Goal: Check status: Check status

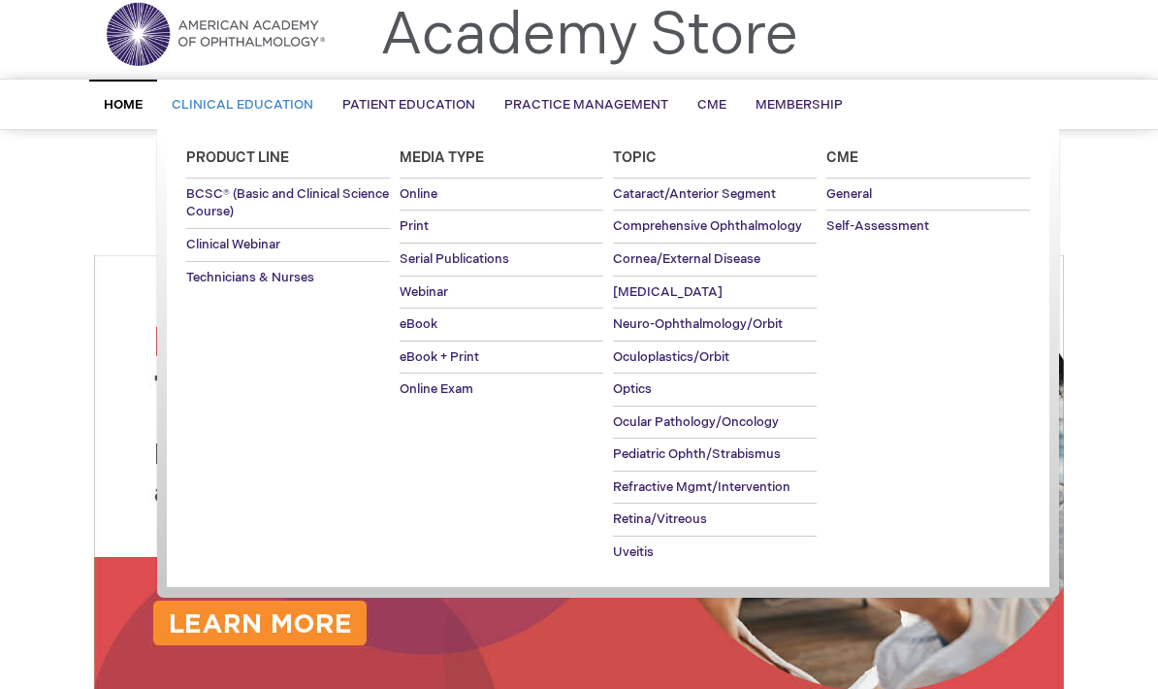
scroll to position [63, 0]
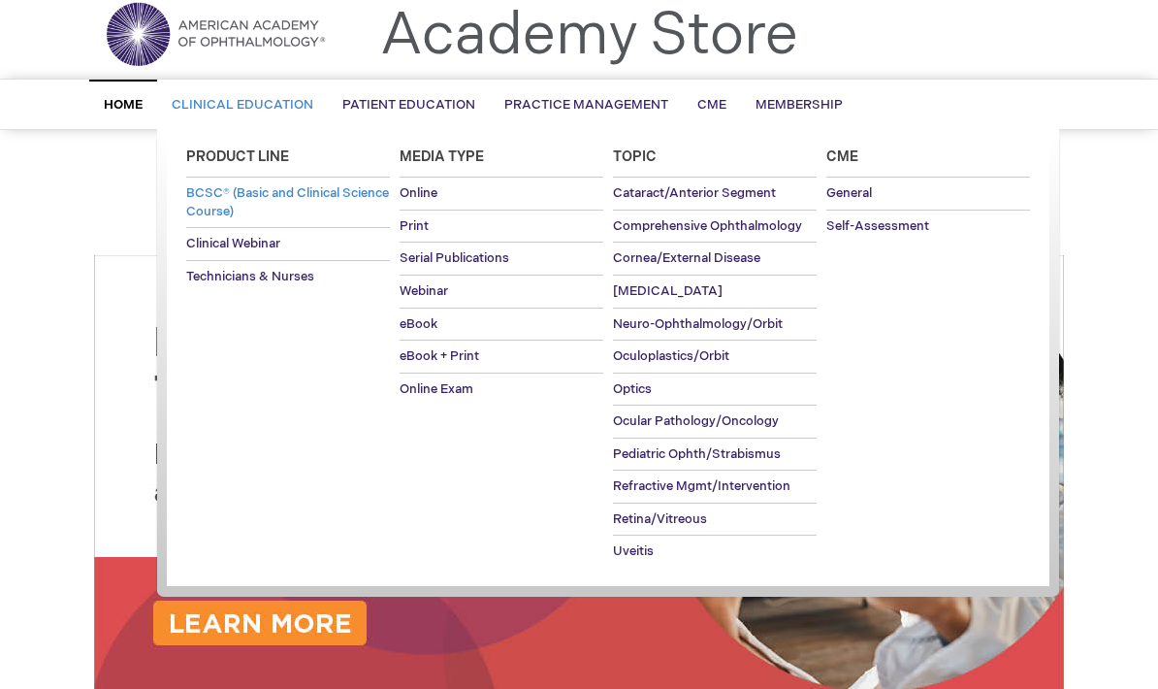
click at [299, 203] on link "BCSC® (Basic and Clinical Science Course)" at bounding box center [288, 202] width 204 height 49
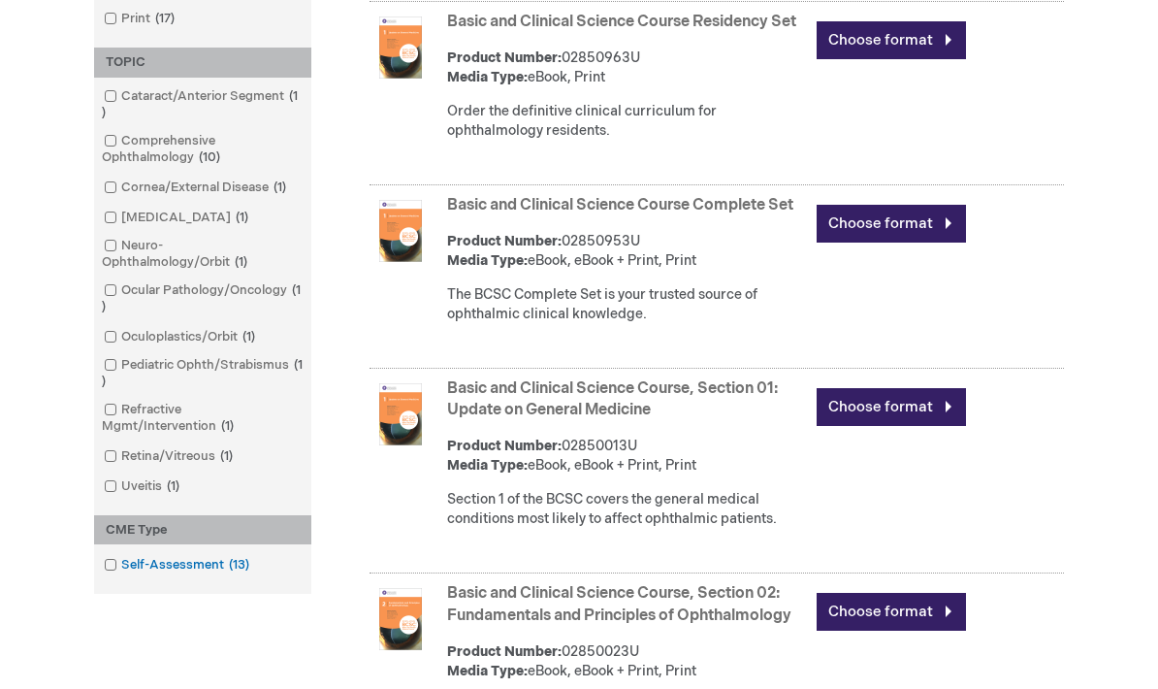
click at [117, 572] on link "Self-Assessment 13 items" at bounding box center [178, 566] width 158 height 18
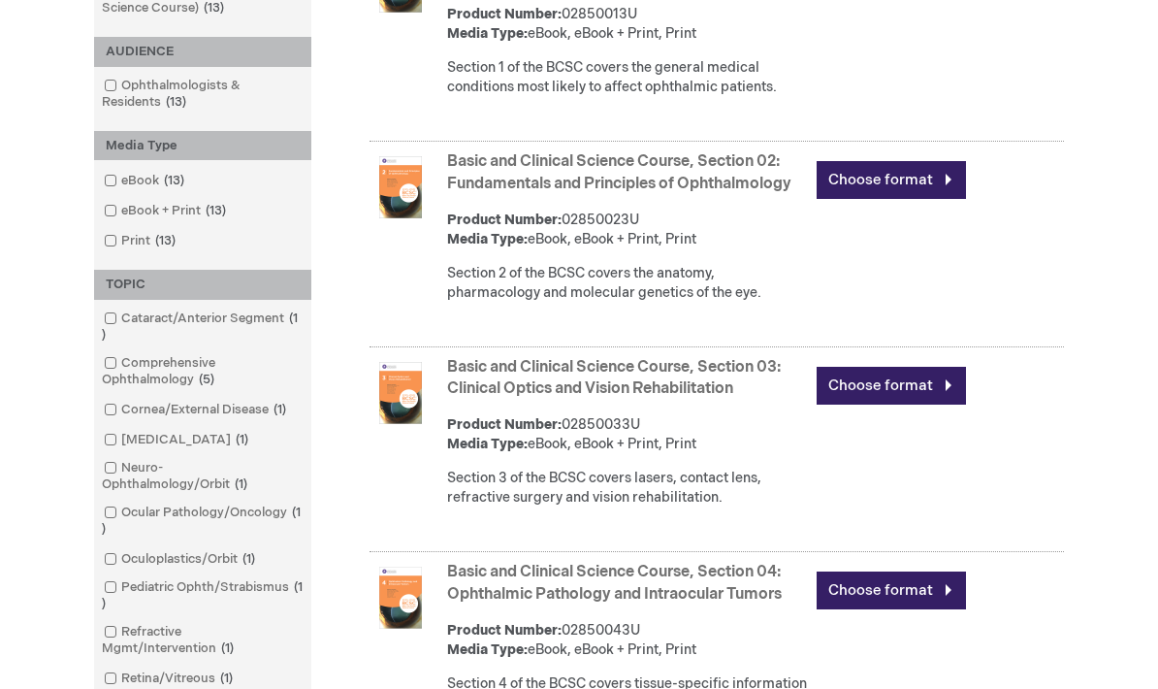
scroll to position [409, 0]
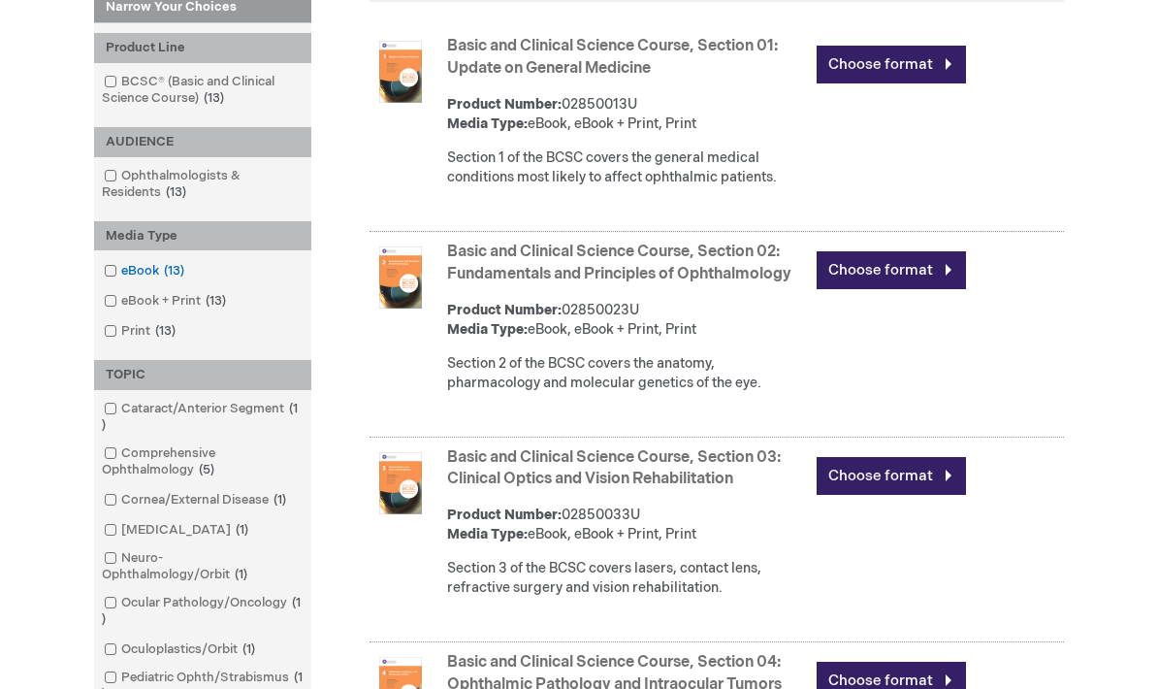
click at [114, 262] on link "eBook 13 items" at bounding box center [145, 271] width 93 height 18
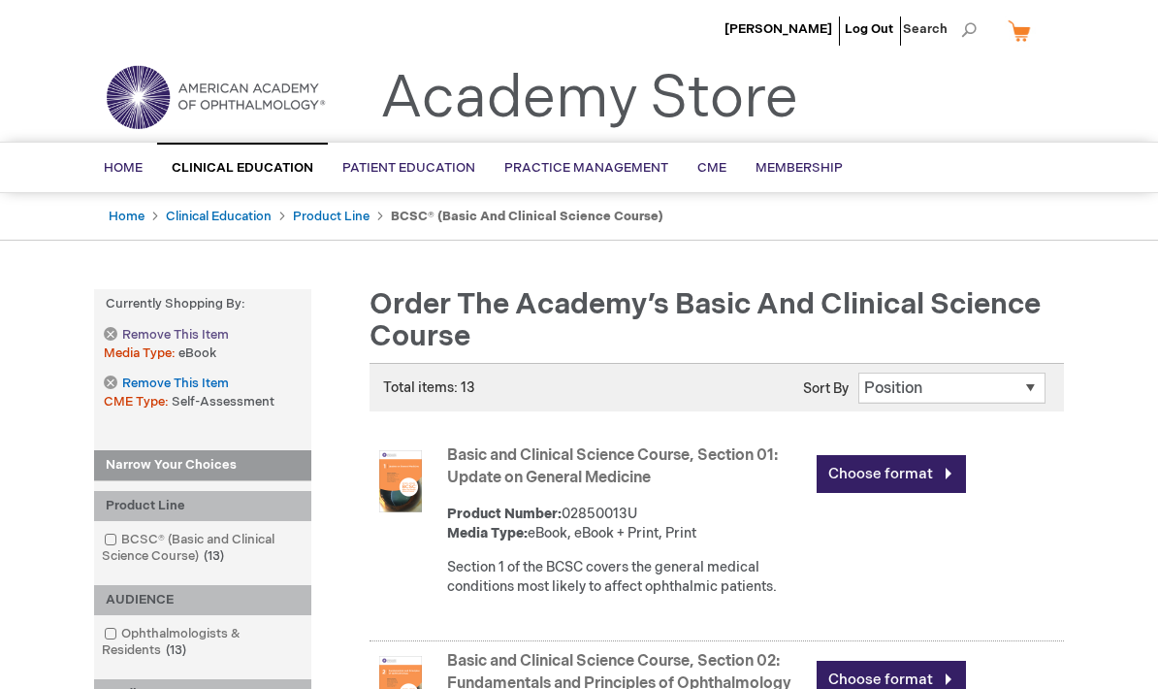
click at [111, 333] on link "Remove This Item" at bounding box center [166, 335] width 124 height 16
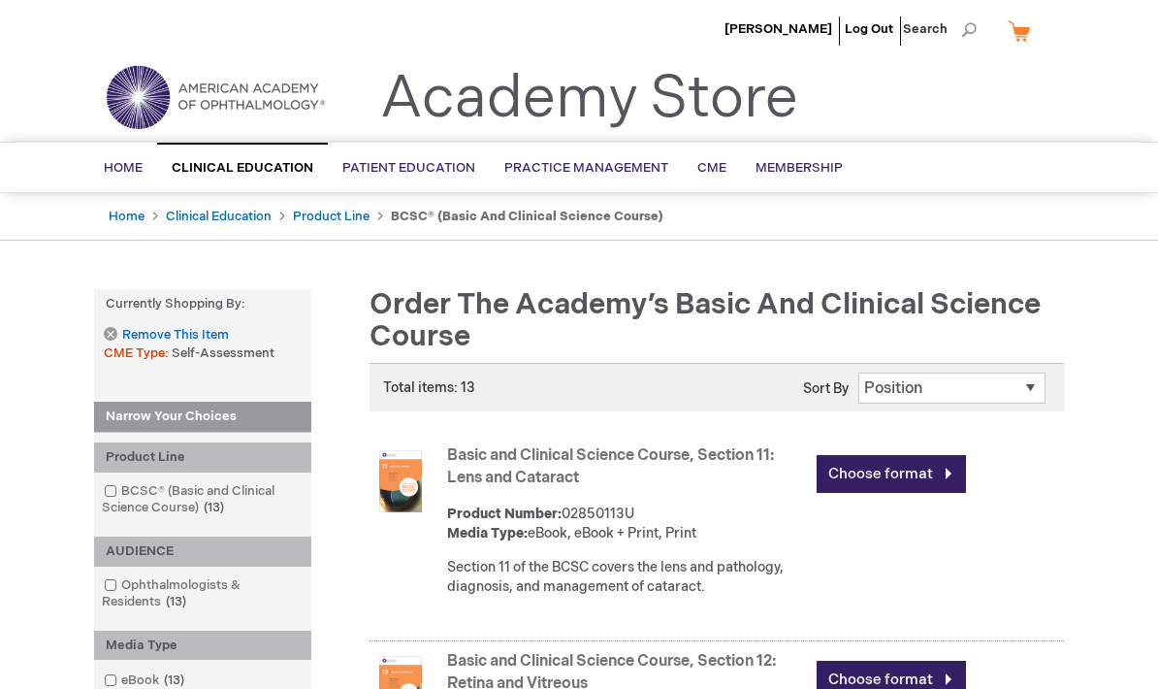
click at [110, 351] on span "CME Type" at bounding box center [138, 353] width 68 height 16
click at [114, 336] on link "Remove This Item" at bounding box center [166, 335] width 124 height 16
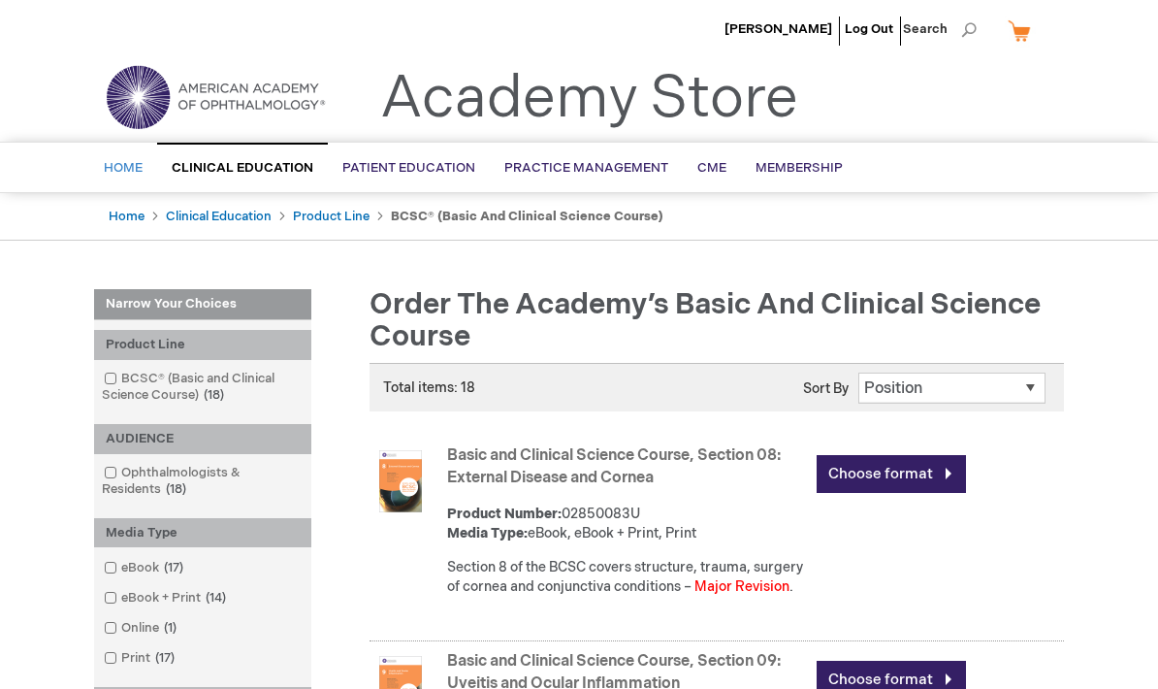
click at [129, 173] on span "Home" at bounding box center [123, 168] width 39 height 16
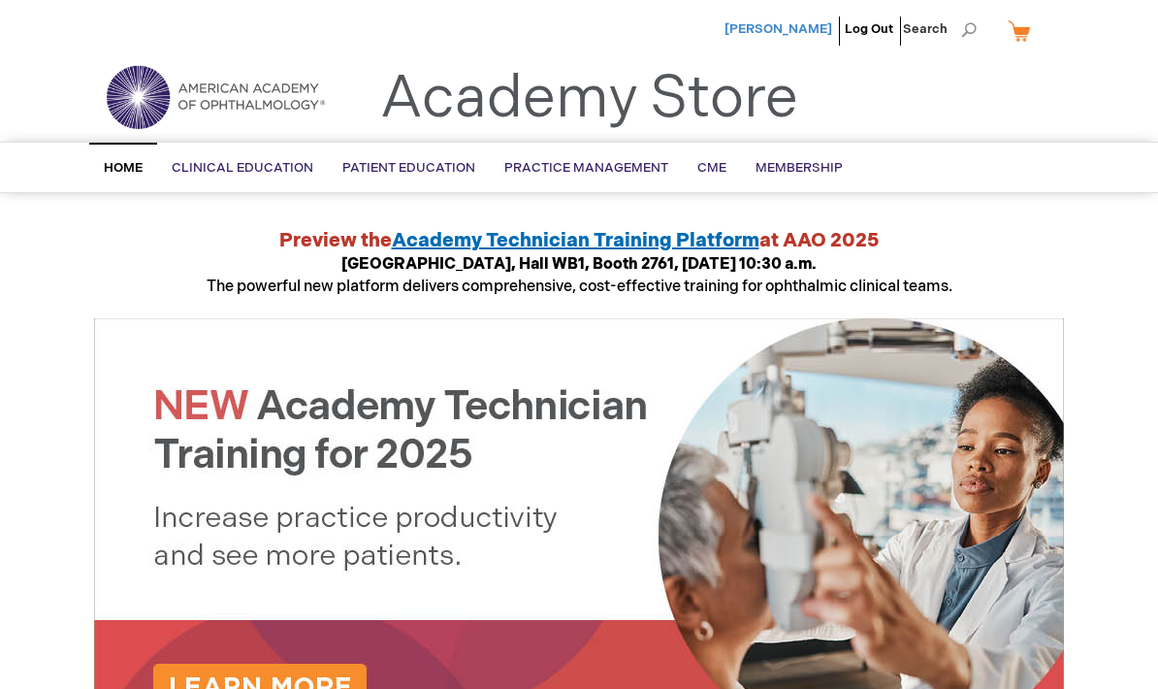
click at [794, 26] on span "[PERSON_NAME]" at bounding box center [779, 29] width 108 height 16
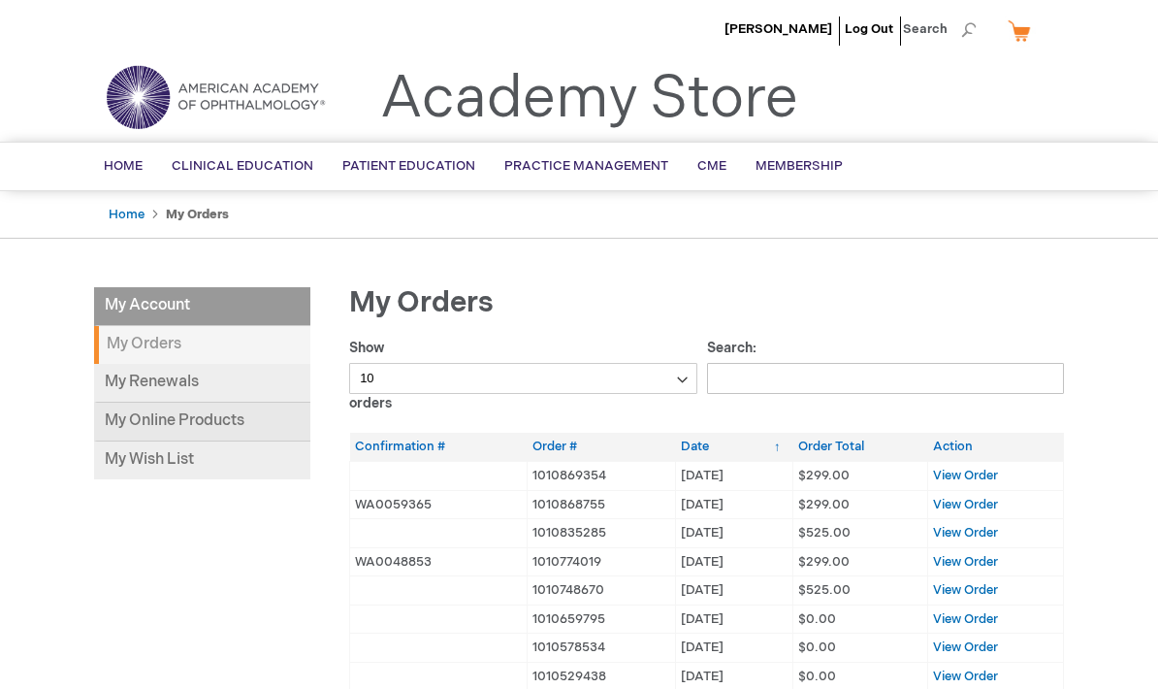
click at [218, 424] on link "My Online Products" at bounding box center [202, 422] width 216 height 39
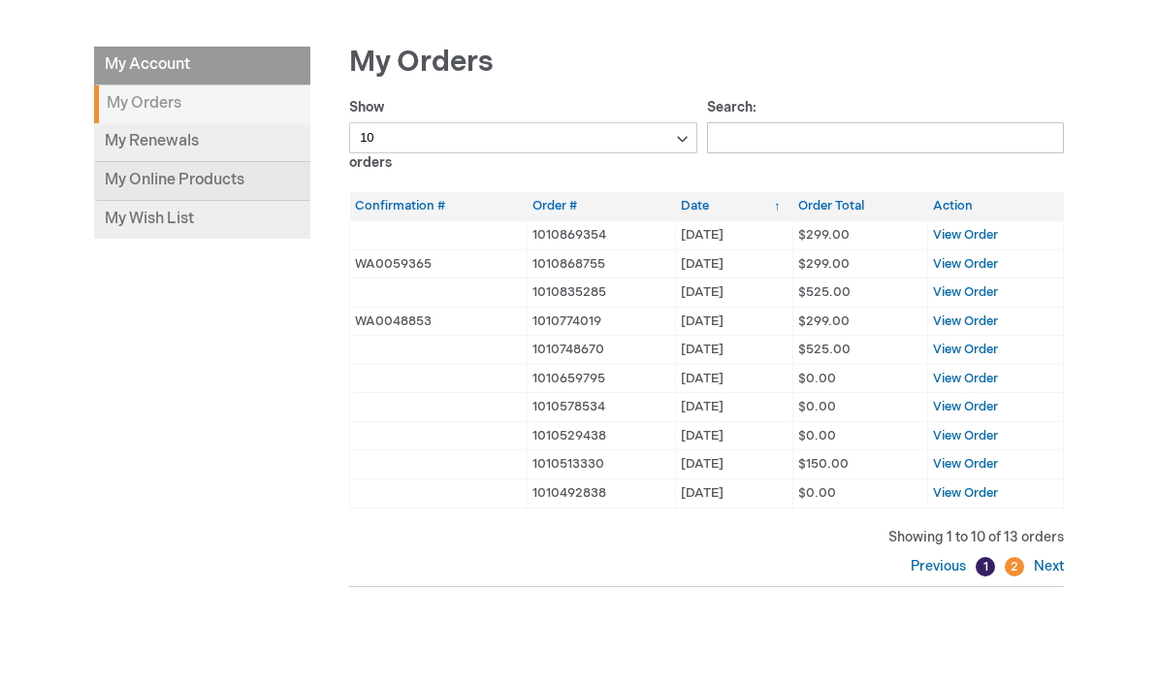
scroll to position [236, 0]
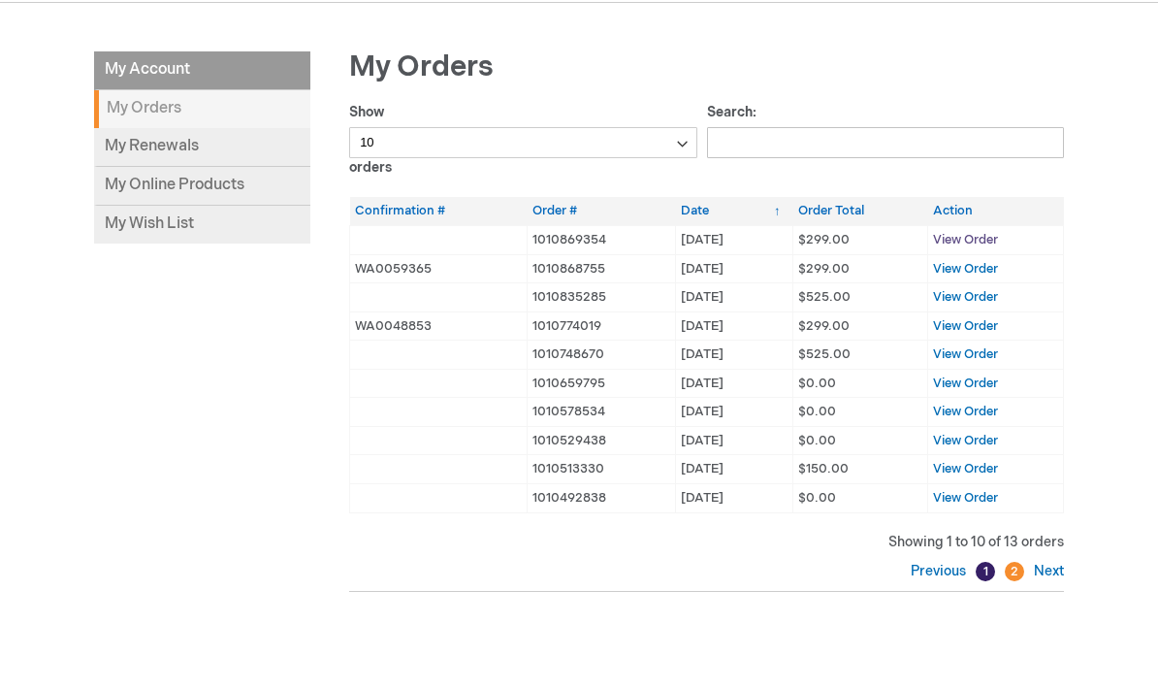
click at [981, 243] on span "View Order" at bounding box center [965, 240] width 65 height 16
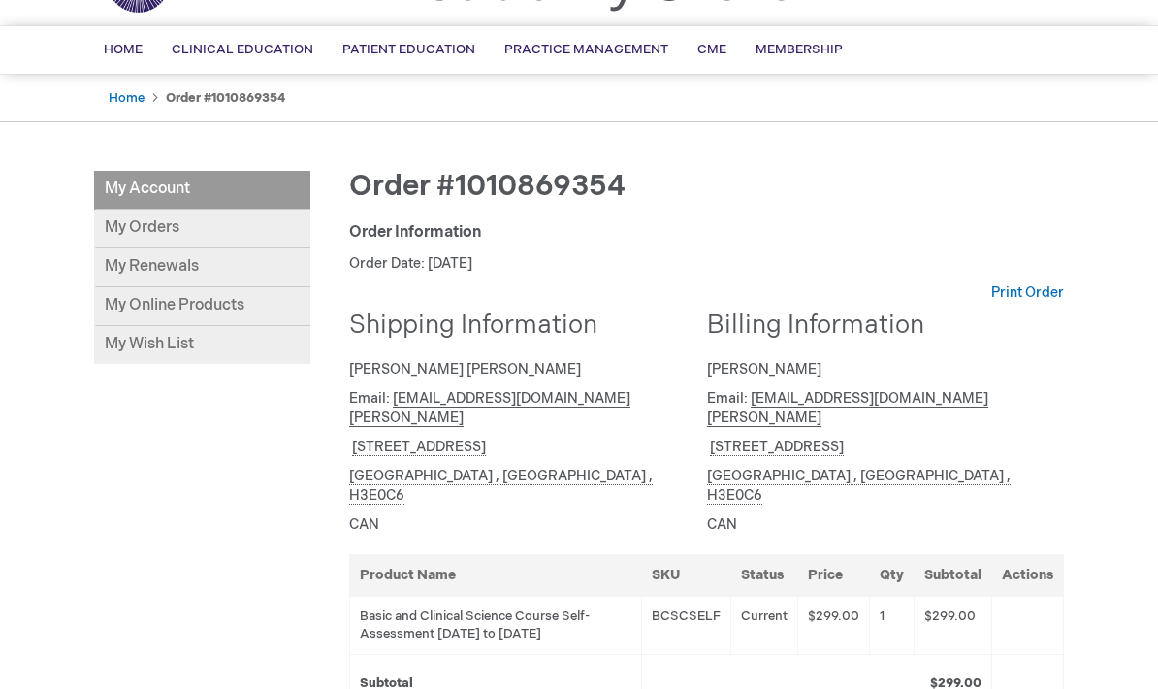
scroll to position [119, 0]
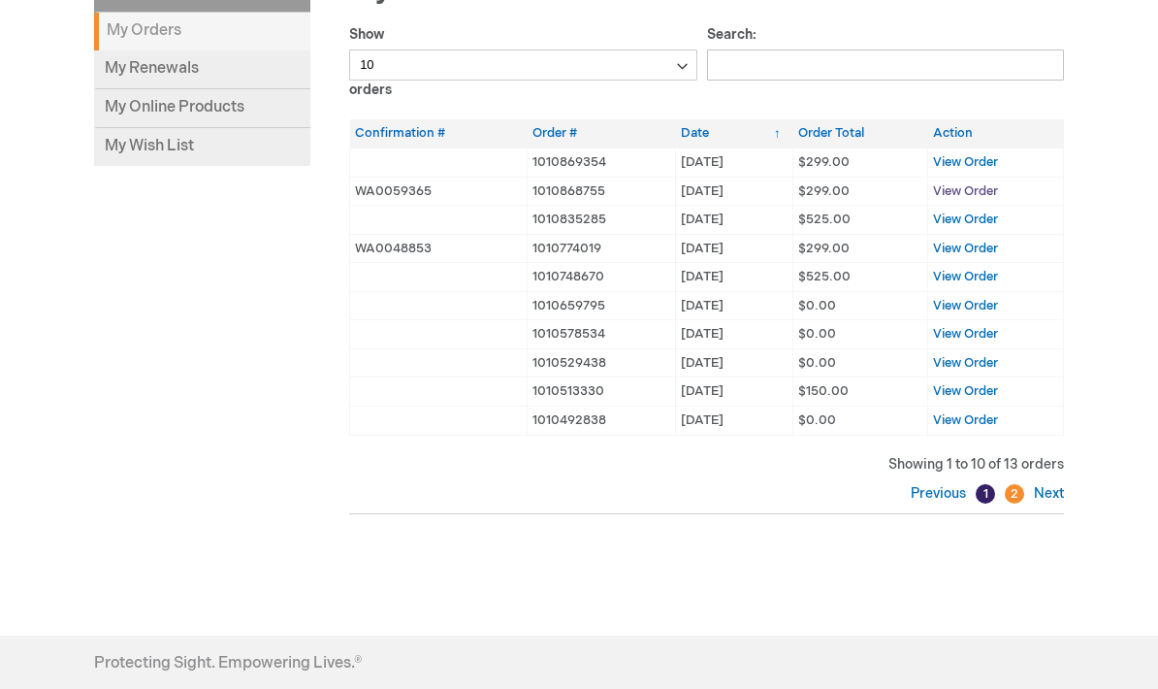
click at [982, 186] on span "View Order" at bounding box center [965, 191] width 65 height 16
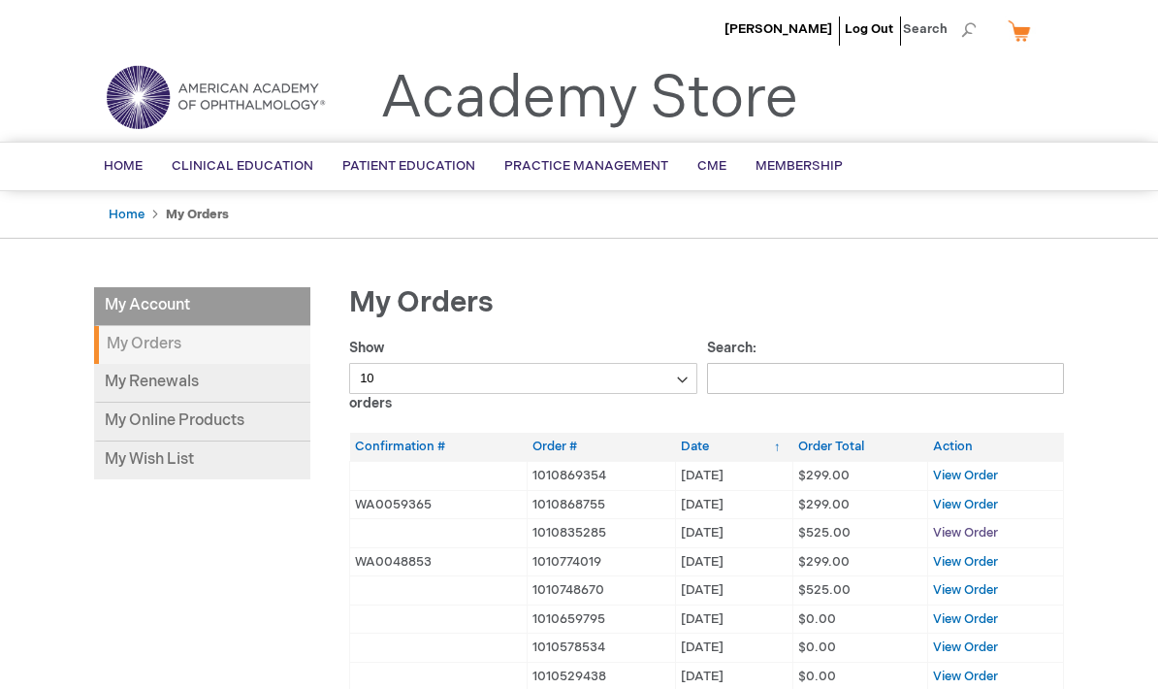
click at [978, 533] on span "View Order" at bounding box center [965, 533] width 65 height 16
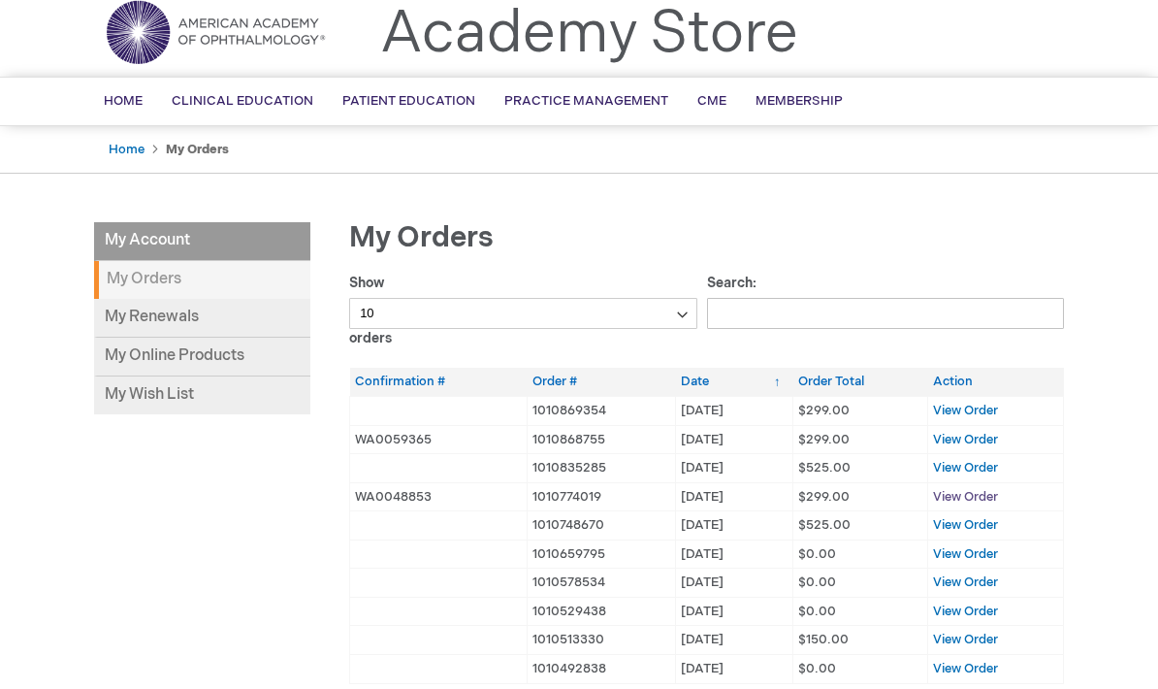
click at [991, 501] on span "View Order" at bounding box center [965, 497] width 65 height 16
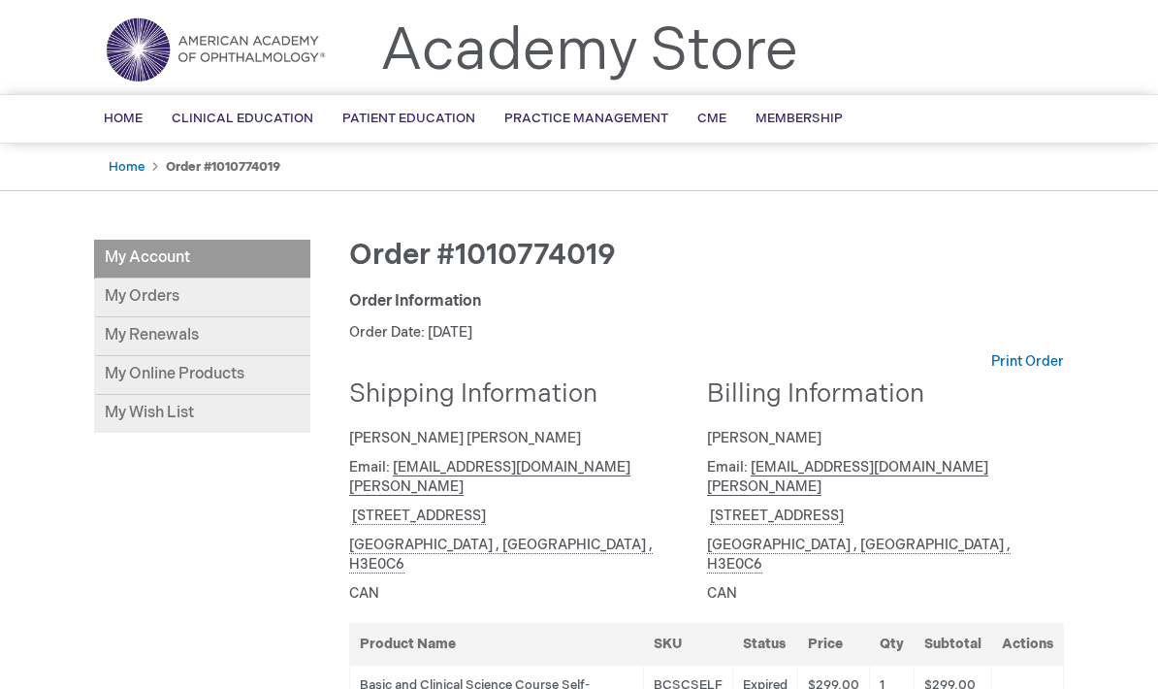
scroll to position [27, 0]
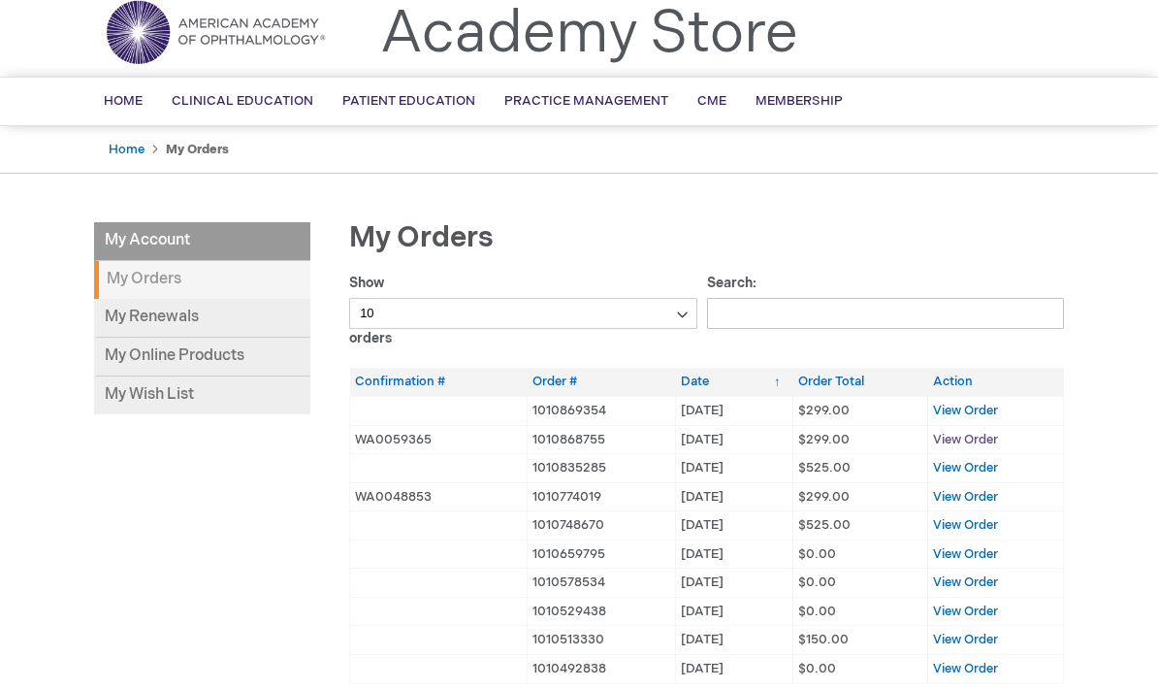
click at [996, 441] on span "View Order" at bounding box center [965, 440] width 65 height 16
click at [977, 403] on span "View Order" at bounding box center [965, 411] width 65 height 16
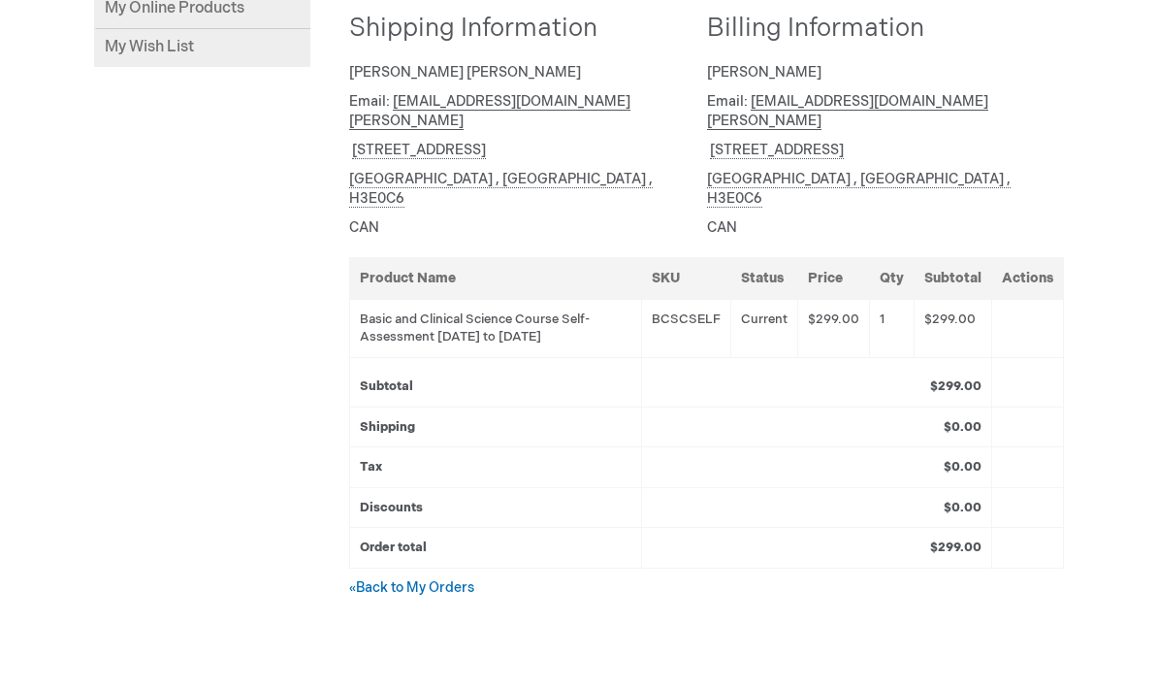
scroll to position [425, 0]
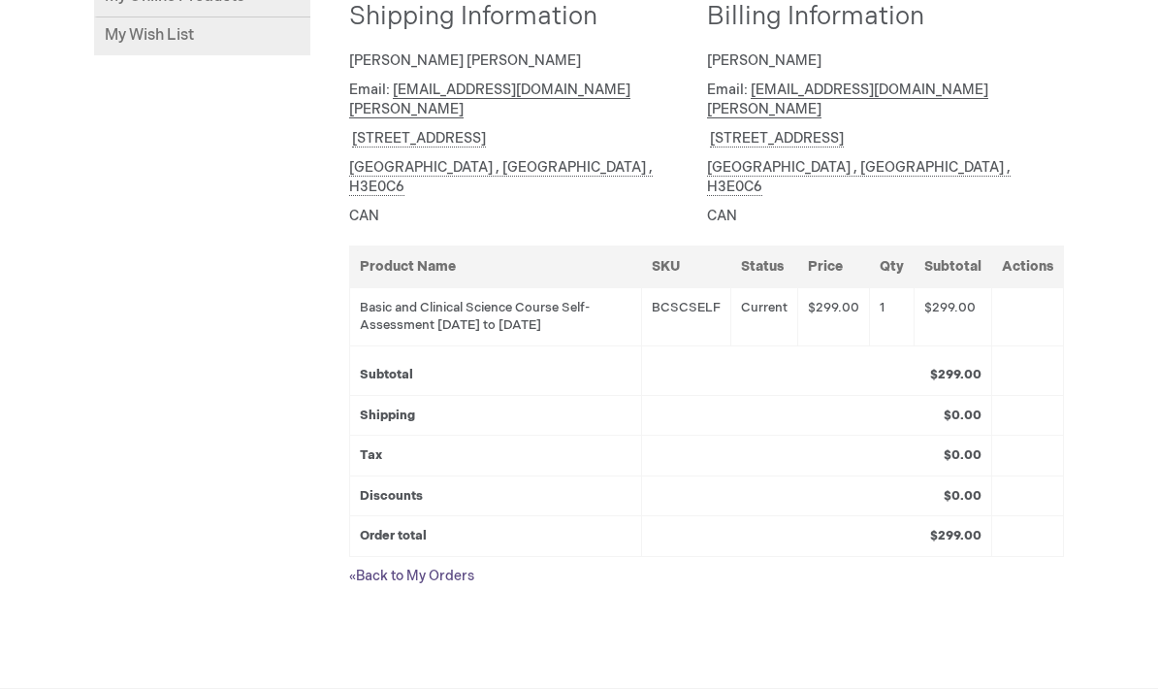
click at [420, 568] on link "« Back to My Orders" at bounding box center [411, 576] width 125 height 16
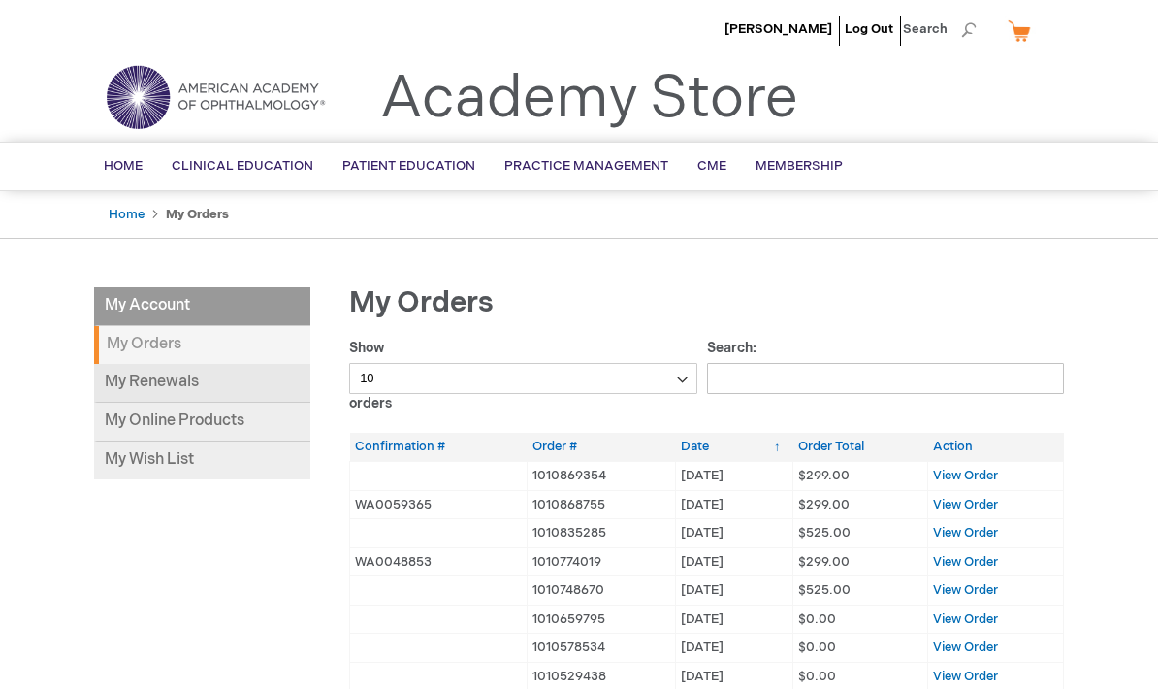
click at [212, 374] on link "My Renewals" at bounding box center [202, 383] width 216 height 39
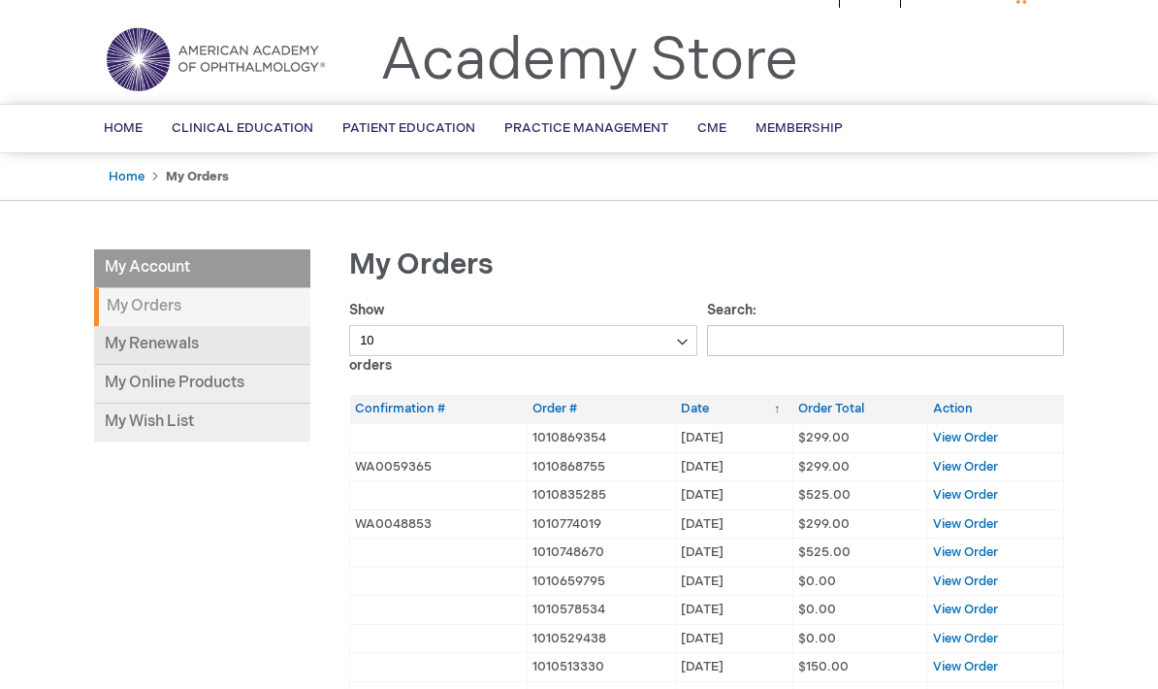
scroll to position [38, 0]
click at [973, 442] on span "View Order" at bounding box center [965, 438] width 65 height 16
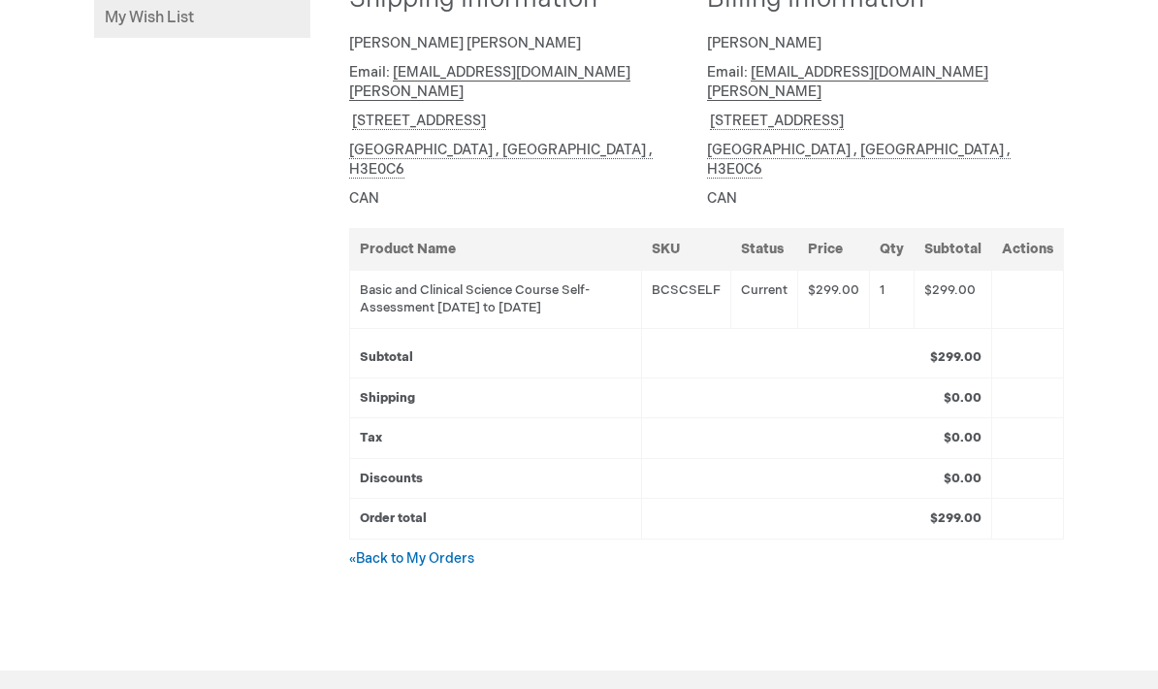
scroll to position [429, 0]
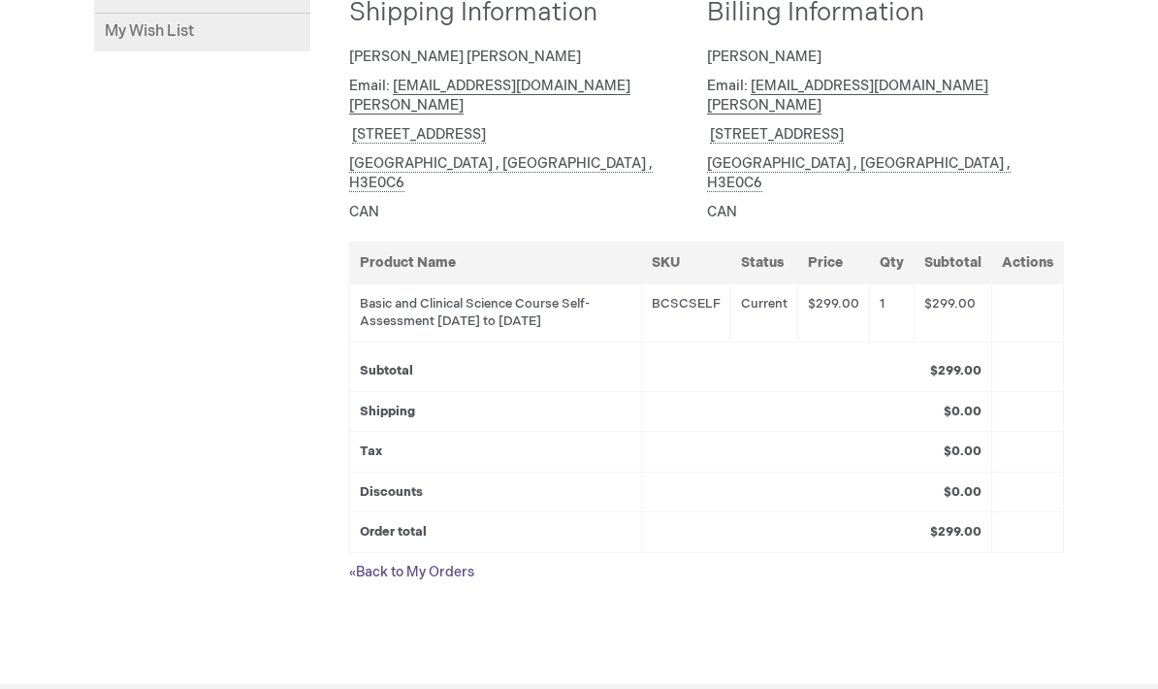
click at [377, 564] on link "« Back to My Orders" at bounding box center [411, 572] width 125 height 16
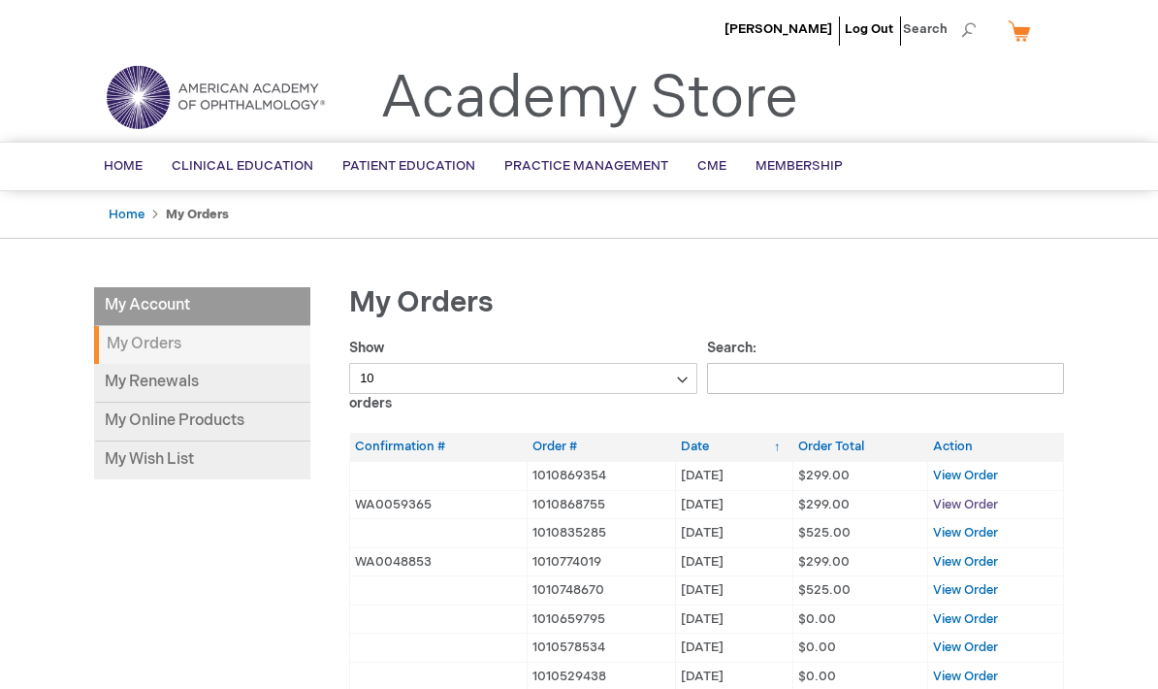
click at [975, 504] on span "View Order" at bounding box center [965, 505] width 65 height 16
